Goal: Task Accomplishment & Management: Complete application form

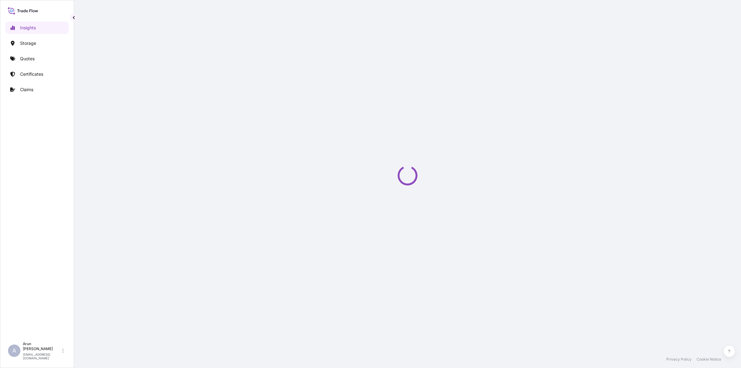
select select "2025"
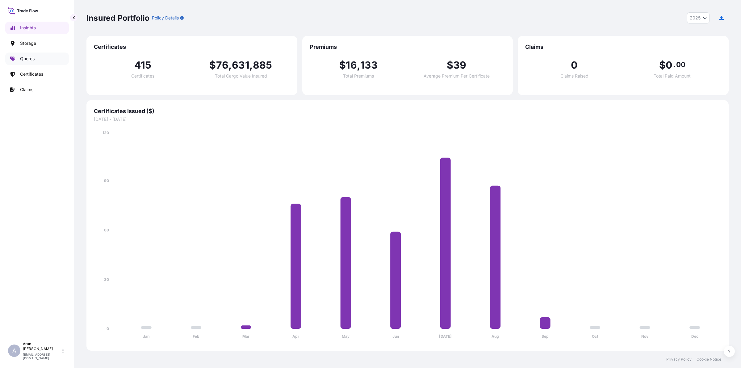
click at [28, 59] on p "Quotes" at bounding box center [27, 59] width 15 height 6
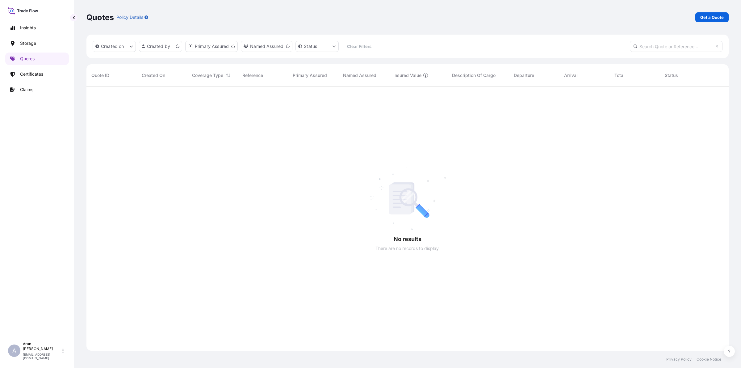
scroll to position [262, 636]
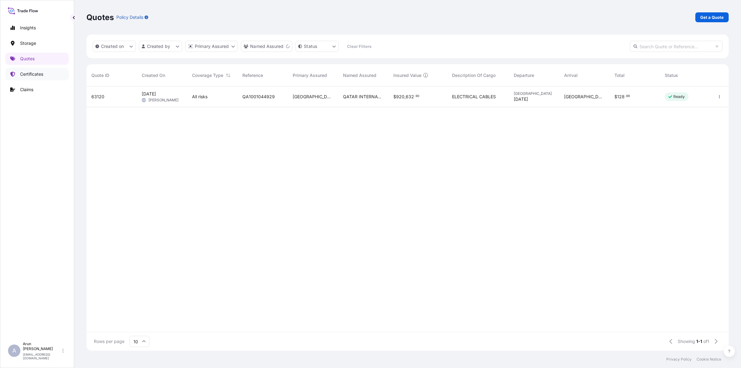
click at [22, 78] on link "Certificates" at bounding box center [37, 74] width 64 height 12
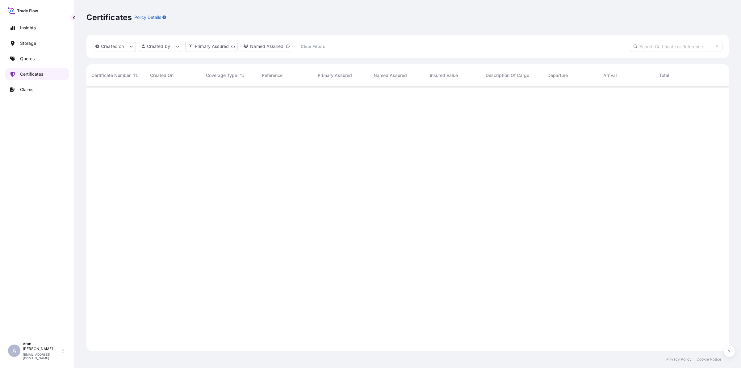
scroll to position [262, 636]
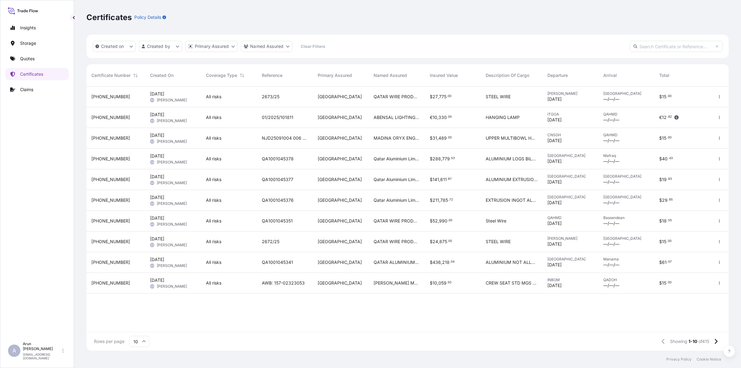
click at [393, 100] on div "QATAR WIRE PRODUCTS CO LLC" at bounding box center [397, 96] width 56 height 21
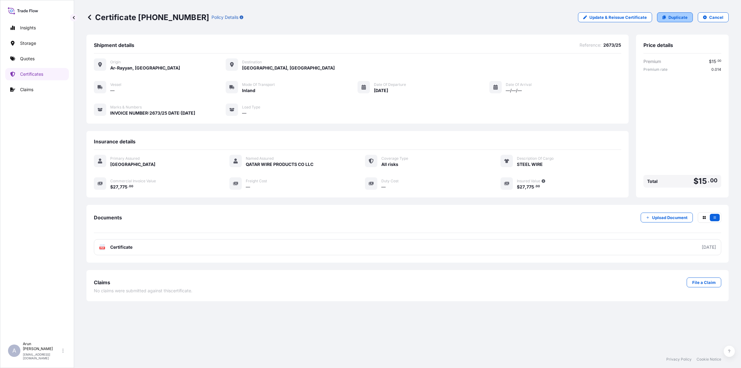
click at [678, 19] on p "Duplicate" at bounding box center [678, 17] width 19 height 6
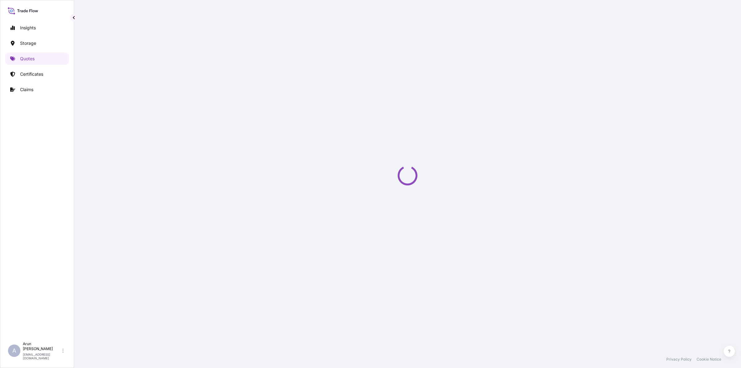
select select "Inland"
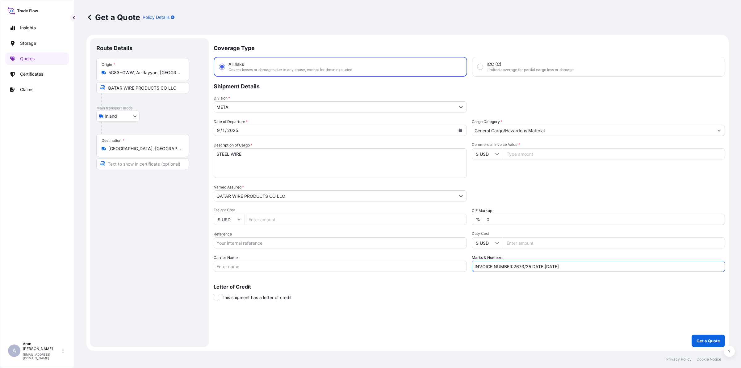
click at [523, 264] on input "INVOICE NUMBER:2673/25 DATE:[DATE]" at bounding box center [598, 266] width 253 height 11
type input "INVOICE NUMBER:2676/25 DATE:[DATE]"
click at [513, 155] on input "Commercial Invoice Value *" at bounding box center [614, 153] width 222 height 11
type input "20610"
click at [460, 132] on icon "Calendar" at bounding box center [460, 130] width 3 height 4
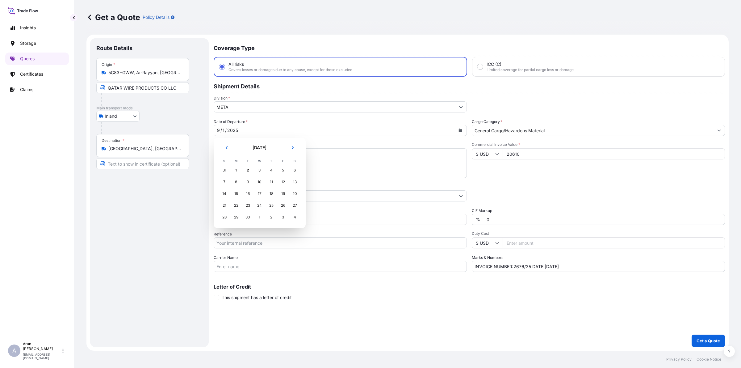
click at [313, 249] on body "Insights Storage Quotes Certificates Claims A [PERSON_NAME] [PERSON_NAME][EMAIL…" at bounding box center [370, 184] width 741 height 368
click at [246, 169] on div "2" at bounding box center [247, 170] width 11 height 11
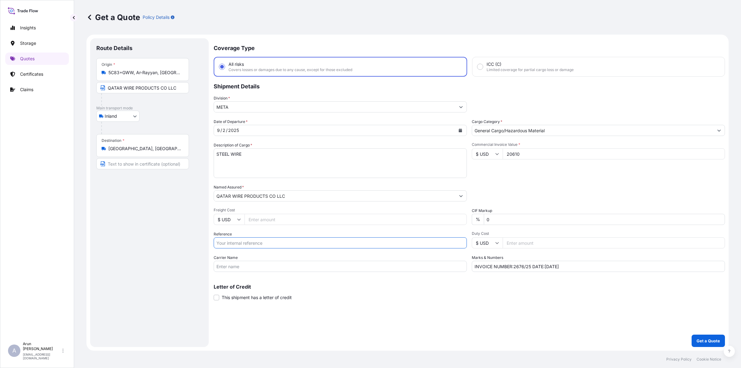
click at [243, 243] on input "Reference" at bounding box center [340, 242] width 253 height 11
type input "qa1001045418"
click at [261, 267] on input "Carrier Name" at bounding box center [340, 266] width 253 height 11
type input "BY TRUCK"
drag, startPoint x: 220, startPoint y: 245, endPoint x: 186, endPoint y: 249, distance: 34.5
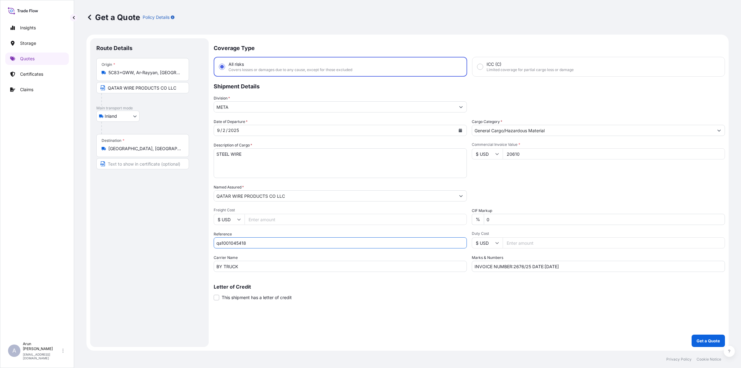
click at [186, 249] on form "Route Details Place of loading Road / Inland Road / Inland Origin * 5C83+GWW, A…" at bounding box center [407, 193] width 642 height 316
type input "QA1001045418"
click at [551, 263] on input "INVOICE NUMBER:2676/25 DATE:[DATE]" at bounding box center [598, 266] width 253 height 11
type input "INVOICE NUMBER:2676/25 DATE:[DATE]"
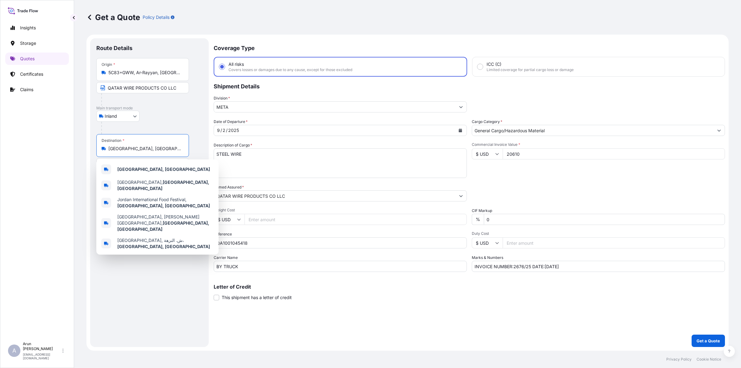
drag, startPoint x: 145, startPoint y: 151, endPoint x: 99, endPoint y: 150, distance: 45.4
click at [99, 150] on div "Destination * [GEOGRAPHIC_DATA], [GEOGRAPHIC_DATA]" at bounding box center [142, 145] width 93 height 23
click at [151, 169] on span "Dammam [GEOGRAPHIC_DATA]" at bounding box center [149, 169] width 64 height 6
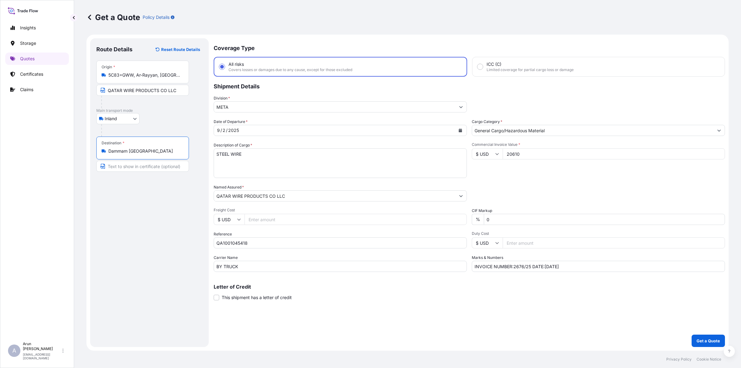
type input "Dammam [GEOGRAPHIC_DATA]"
click at [144, 165] on input "Text to appear on certificate" at bounding box center [142, 166] width 93 height 11
drag, startPoint x: 108, startPoint y: 149, endPoint x: 177, endPoint y: 151, distance: 68.6
click at [177, 151] on div "Dammam [GEOGRAPHIC_DATA]" at bounding box center [143, 151] width 82 height 6
click at [177, 151] on input "Dammam [GEOGRAPHIC_DATA]" at bounding box center [144, 151] width 73 height 6
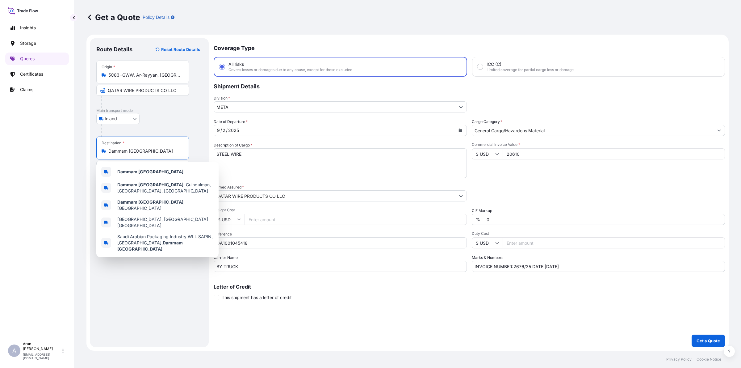
drag, startPoint x: 149, startPoint y: 151, endPoint x: 107, endPoint y: 151, distance: 42.6
click at [107, 151] on div "Dammam [GEOGRAPHIC_DATA]" at bounding box center [143, 151] width 82 height 6
click at [133, 172] on b "Dammam [GEOGRAPHIC_DATA]" at bounding box center [150, 171] width 66 height 5
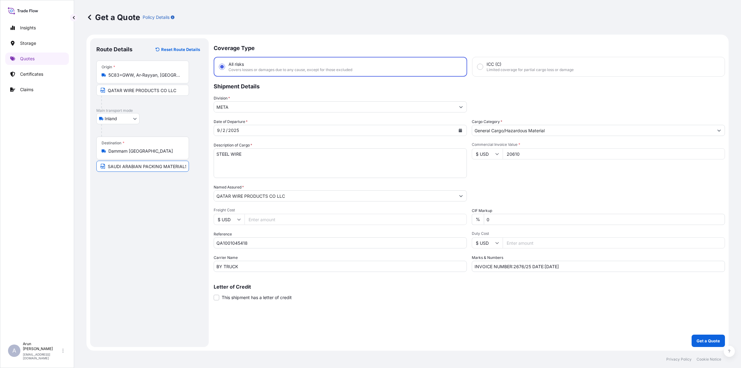
click at [181, 167] on input "SAUDI ARABIAN PACKING MATERIALS MANUFACTURING COMPANY," at bounding box center [142, 166] width 93 height 11
paste input "Dammam [GEOGRAPHIC_DATA]"
type input "SAUDI ARABIAN PACKING MATERIALS MANUFACTURING COMPANY, [GEOGRAPHIC_DATA] [GEOGR…"
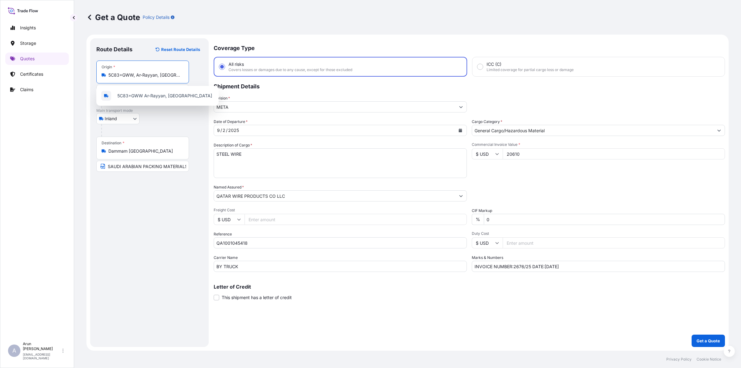
drag, startPoint x: 175, startPoint y: 74, endPoint x: 108, endPoint y: 64, distance: 67.5
click at [108, 64] on div "Origin * 5C83+GWW, Ar-Rayyan, [GEOGRAPHIC_DATA]" at bounding box center [142, 72] width 93 height 23
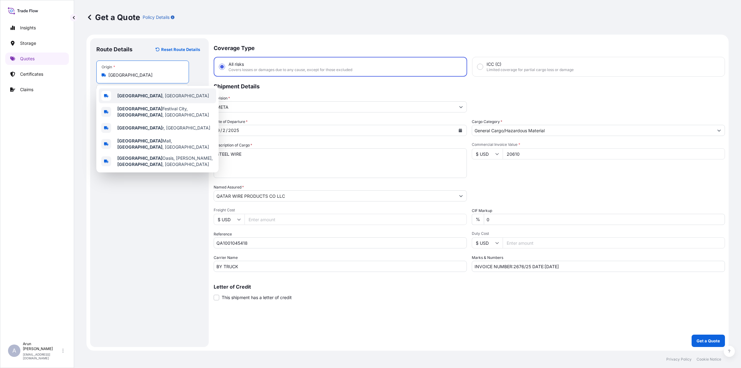
click at [123, 93] on b "[GEOGRAPHIC_DATA]" at bounding box center [139, 95] width 45 height 5
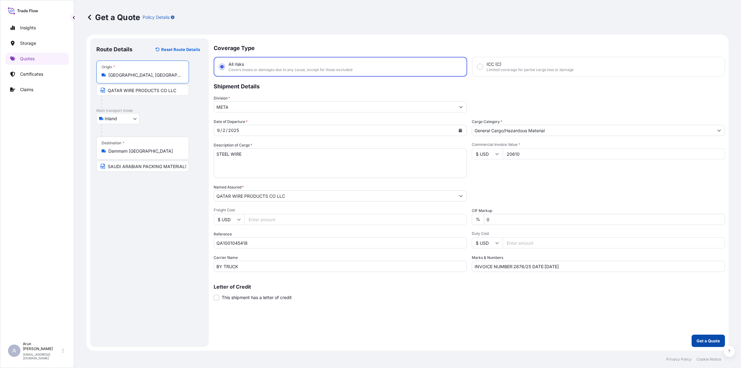
type input "[GEOGRAPHIC_DATA], [GEOGRAPHIC_DATA]"
click at [711, 338] on p "Get a Quote" at bounding box center [708, 341] width 23 height 6
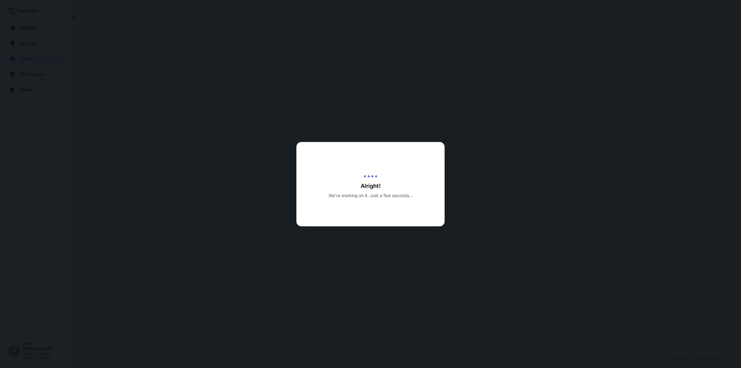
select select "Inland"
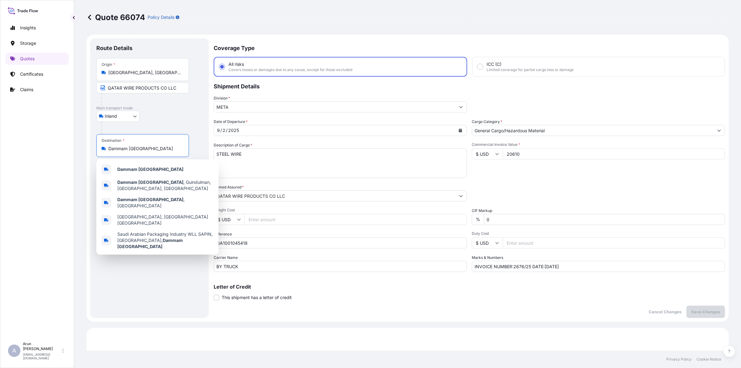
click at [157, 150] on input "Dammam [GEOGRAPHIC_DATA]" at bounding box center [144, 148] width 73 height 6
click at [158, 167] on b "Dammam [GEOGRAPHIC_DATA]" at bounding box center [150, 168] width 66 height 5
click at [138, 169] on b "Dammam [GEOGRAPHIC_DATA]" at bounding box center [150, 171] width 66 height 5
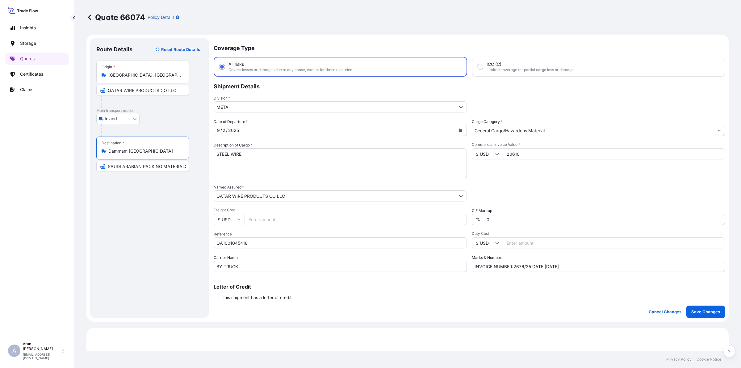
click at [260, 221] on input "Freight Cost" at bounding box center [356, 219] width 222 height 11
type input "2100"
click at [265, 156] on textarea "STEEL WIRE" at bounding box center [340, 163] width 253 height 30
click at [507, 181] on div "Date of Departure * [DATE] Cargo Category * General Cargo/Hazardous Material De…" at bounding box center [469, 195] width 511 height 153
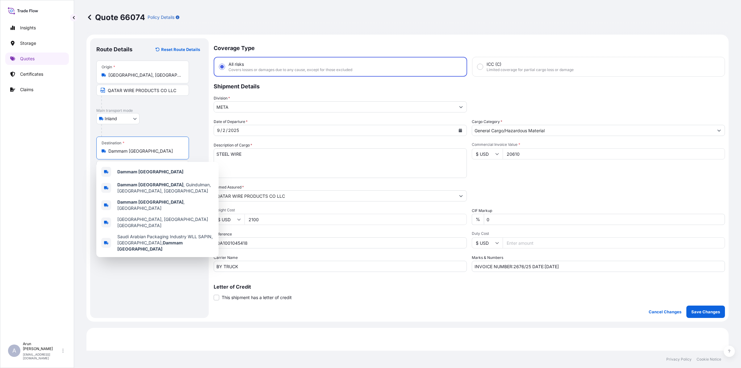
click at [164, 153] on input "Dammam [GEOGRAPHIC_DATA]" at bounding box center [144, 151] width 73 height 6
click at [152, 172] on b "Dammam [GEOGRAPHIC_DATA]" at bounding box center [150, 171] width 66 height 5
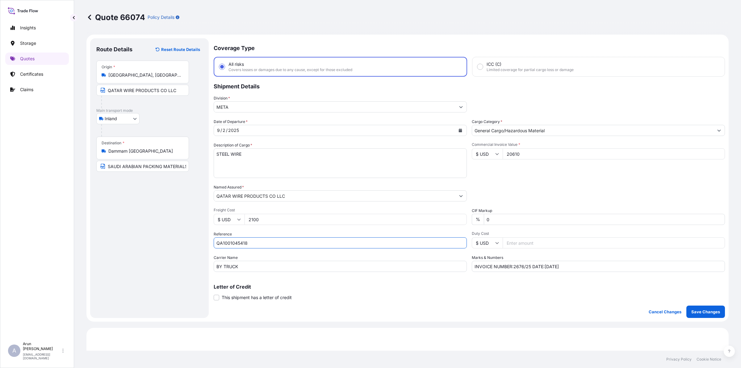
click at [225, 241] on input "QA1001045418" at bounding box center [340, 242] width 253 height 11
drag, startPoint x: 265, startPoint y: 240, endPoint x: 289, endPoint y: 240, distance: 24.1
click at [265, 240] on input "QA1001045418" at bounding box center [340, 242] width 253 height 11
click at [317, 243] on input "QA1001045418" at bounding box center [340, 242] width 253 height 11
click at [507, 218] on input "0" at bounding box center [604, 219] width 241 height 11
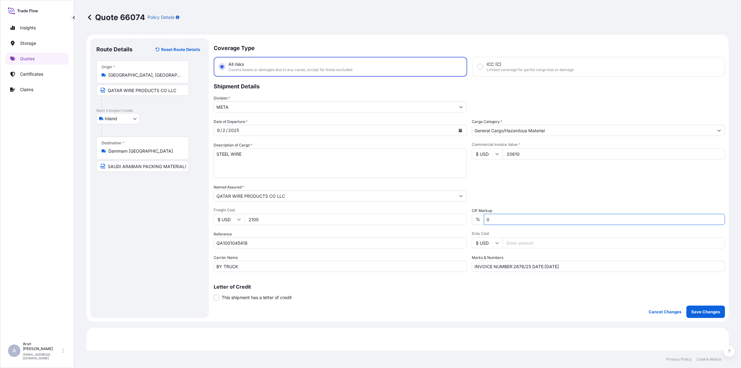
click at [245, 155] on textarea "STEEL WIRE" at bounding box center [340, 163] width 253 height 30
type textarea "STEEL WIRE"
click at [519, 179] on div "Date of Departure * [DATE] Cargo Category * General Cargo/Hazardous Material De…" at bounding box center [469, 195] width 511 height 153
click at [460, 108] on button "Show suggestions" at bounding box center [461, 106] width 11 height 11
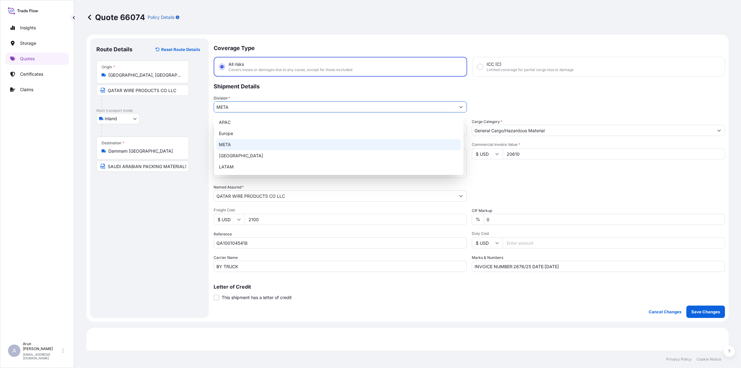
click at [227, 145] on div "META" at bounding box center [338, 144] width 245 height 11
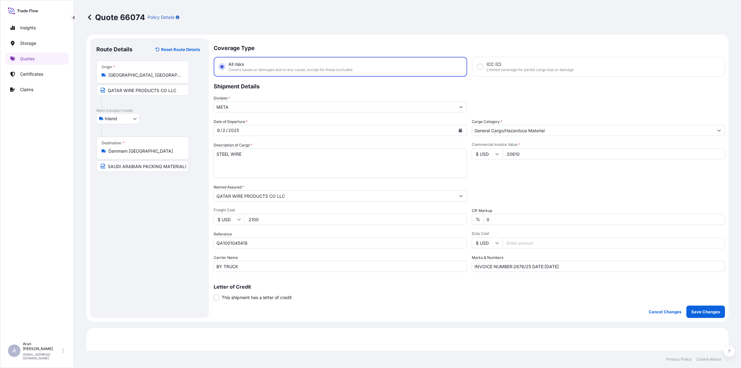
drag, startPoint x: 275, startPoint y: 221, endPoint x: 208, endPoint y: 224, distance: 67.1
click at [208, 224] on form "Route Details Reset Route Details Place of loading Road / Inland Road / Inland …" at bounding box center [407, 178] width 642 height 287
type input "500"
click at [359, 164] on textarea "STEEL WIRE" at bounding box center [340, 163] width 253 height 30
click at [711, 312] on p "Save Changes" at bounding box center [705, 312] width 29 height 6
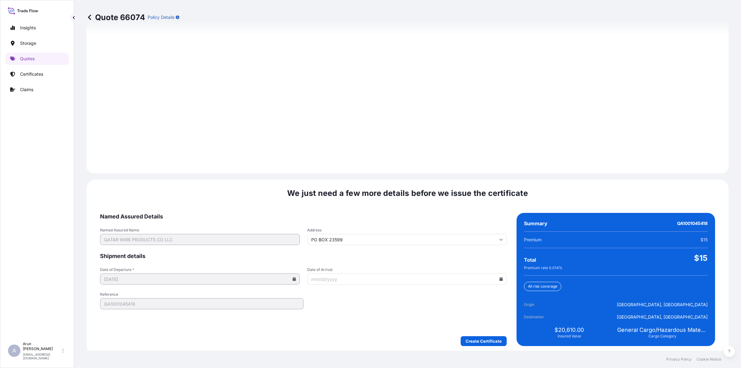
scroll to position [796, 0]
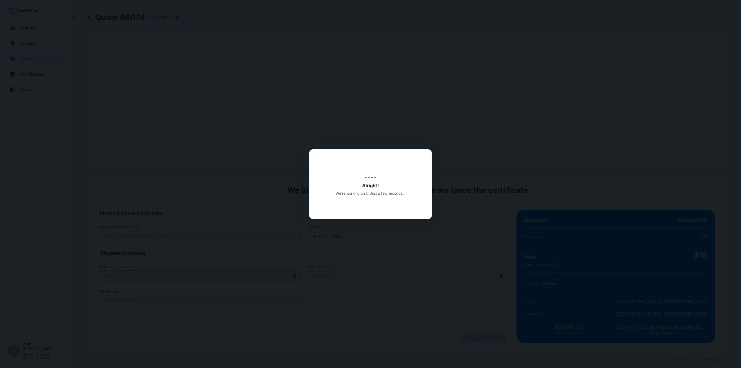
select select "Inland"
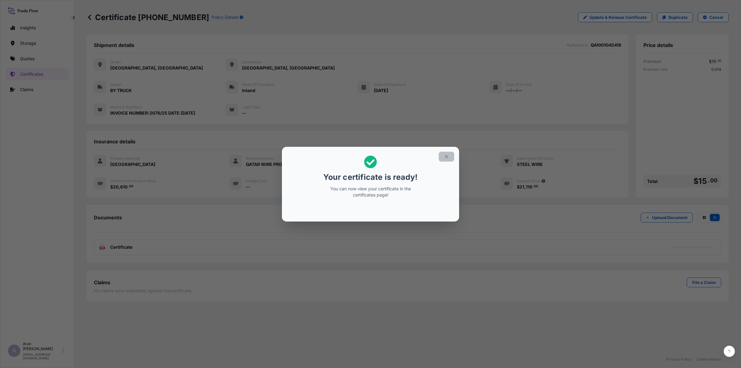
click at [450, 152] on button "button" at bounding box center [446, 157] width 15 height 10
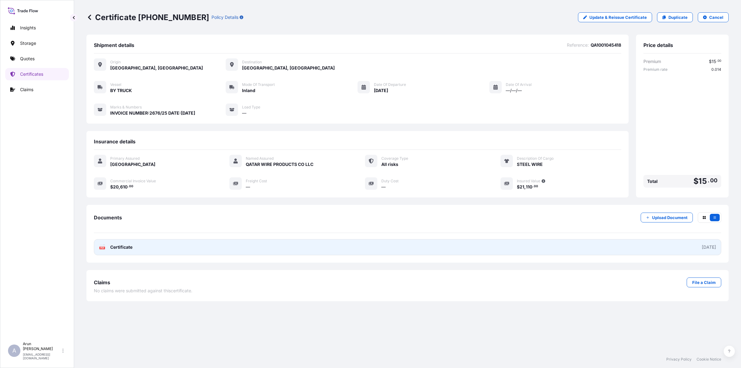
click at [145, 247] on link "PDF Certificate [DATE]" at bounding box center [408, 247] width 628 height 16
